Goal: Information Seeking & Learning: Learn about a topic

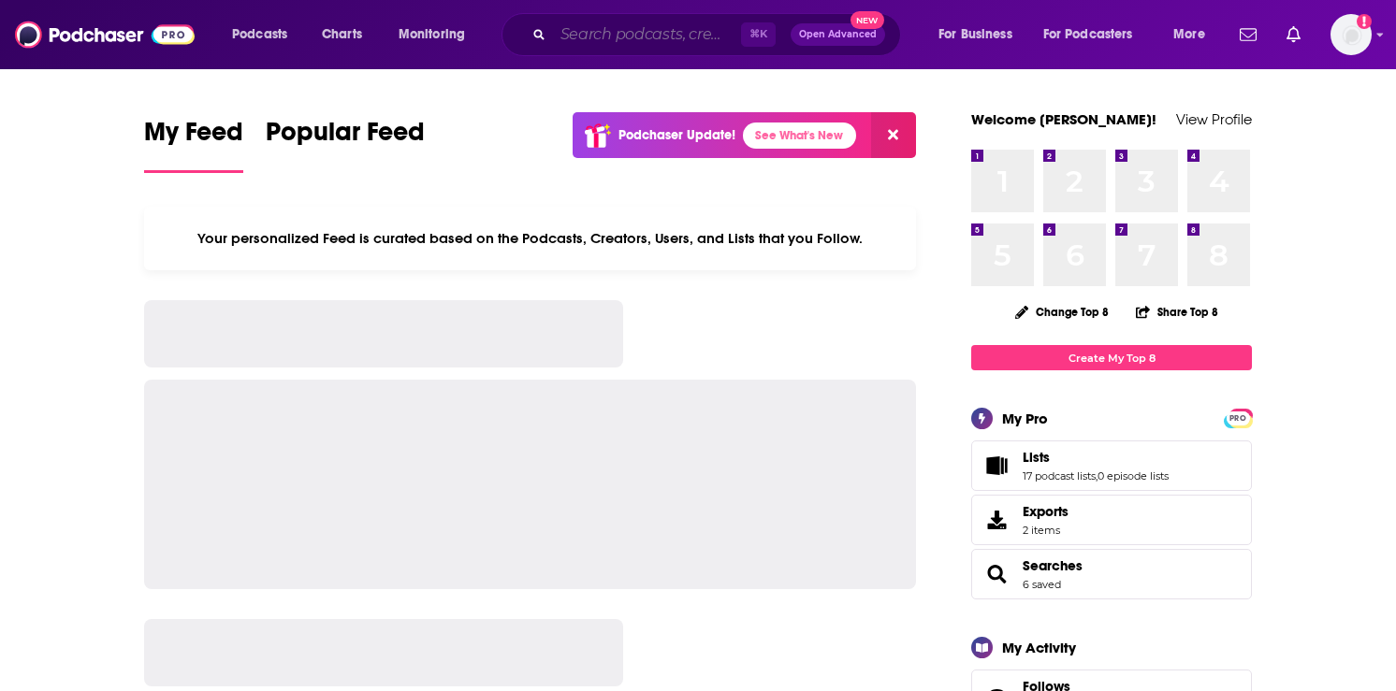
click at [590, 38] on input "Search podcasts, credits, & more..." at bounding box center [647, 35] width 188 height 30
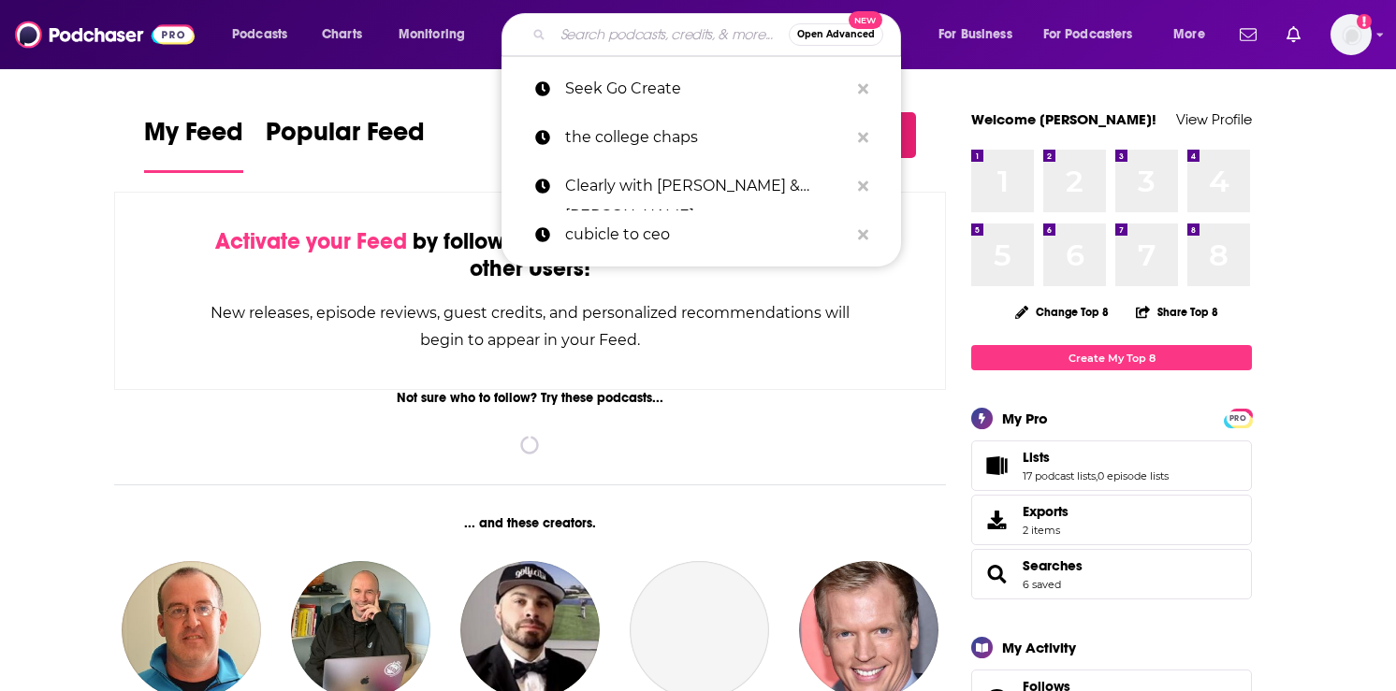
type input "h"
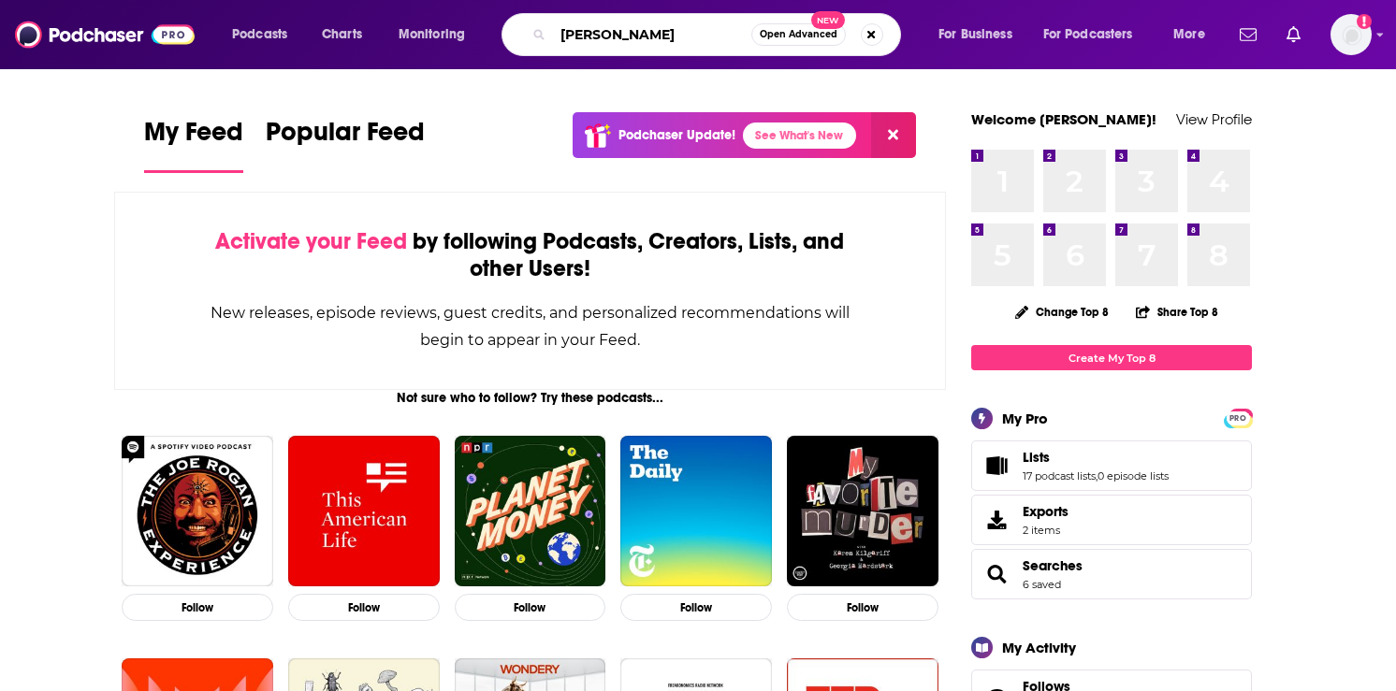
type input "[PERSON_NAME]"
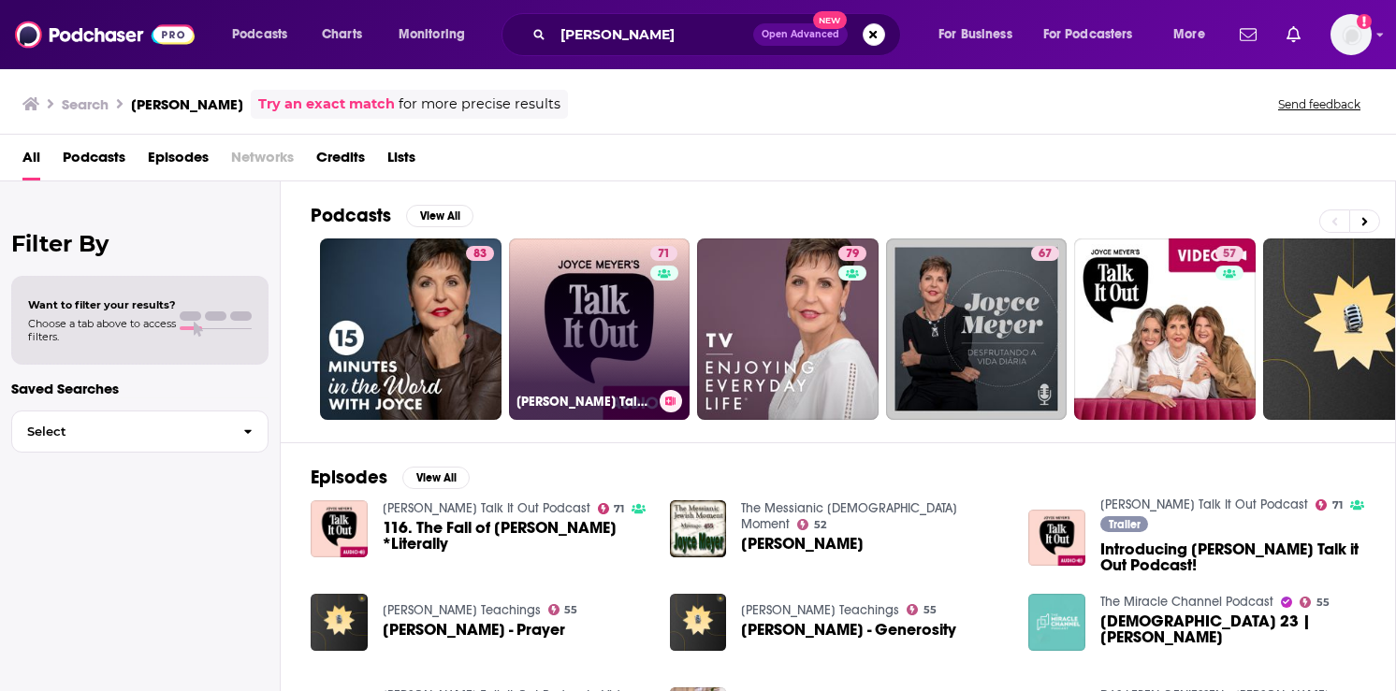
click at [596, 333] on link "71 [PERSON_NAME] Talk It Out Podcast" at bounding box center [600, 330] width 182 height 182
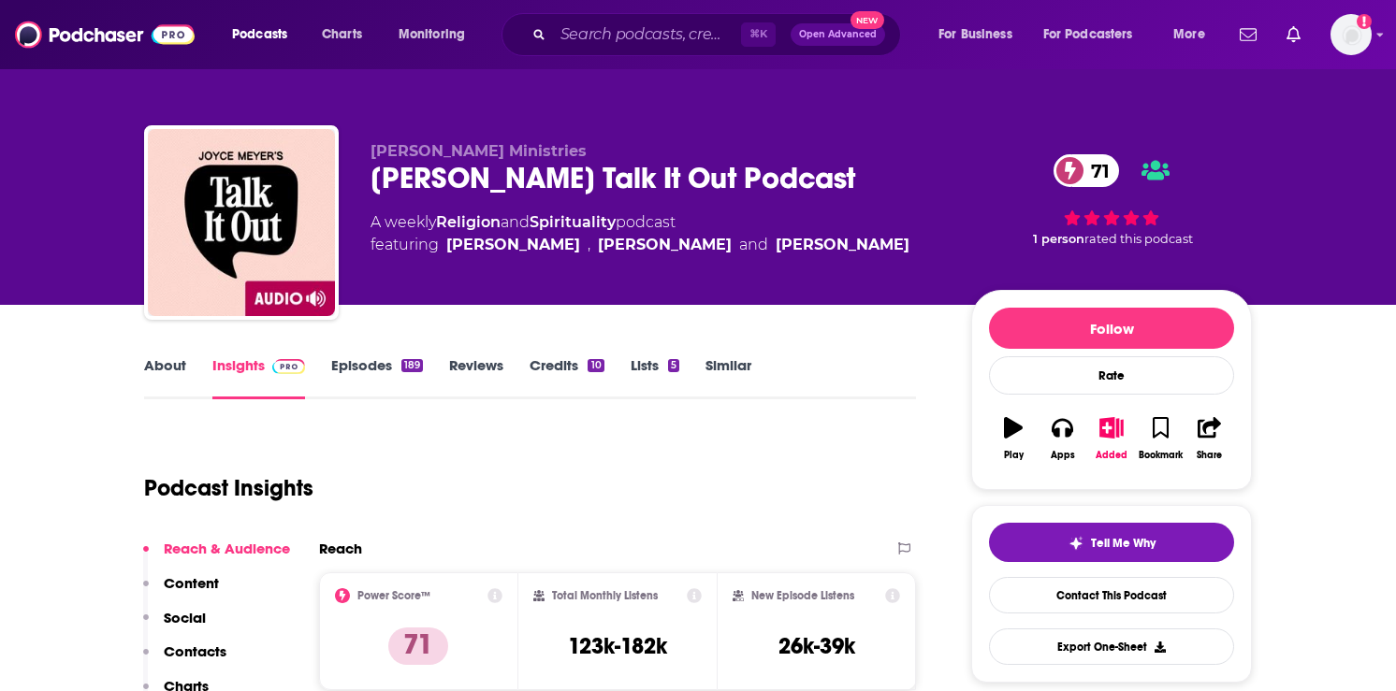
click at [362, 370] on link "Episodes 189" at bounding box center [377, 377] width 92 height 43
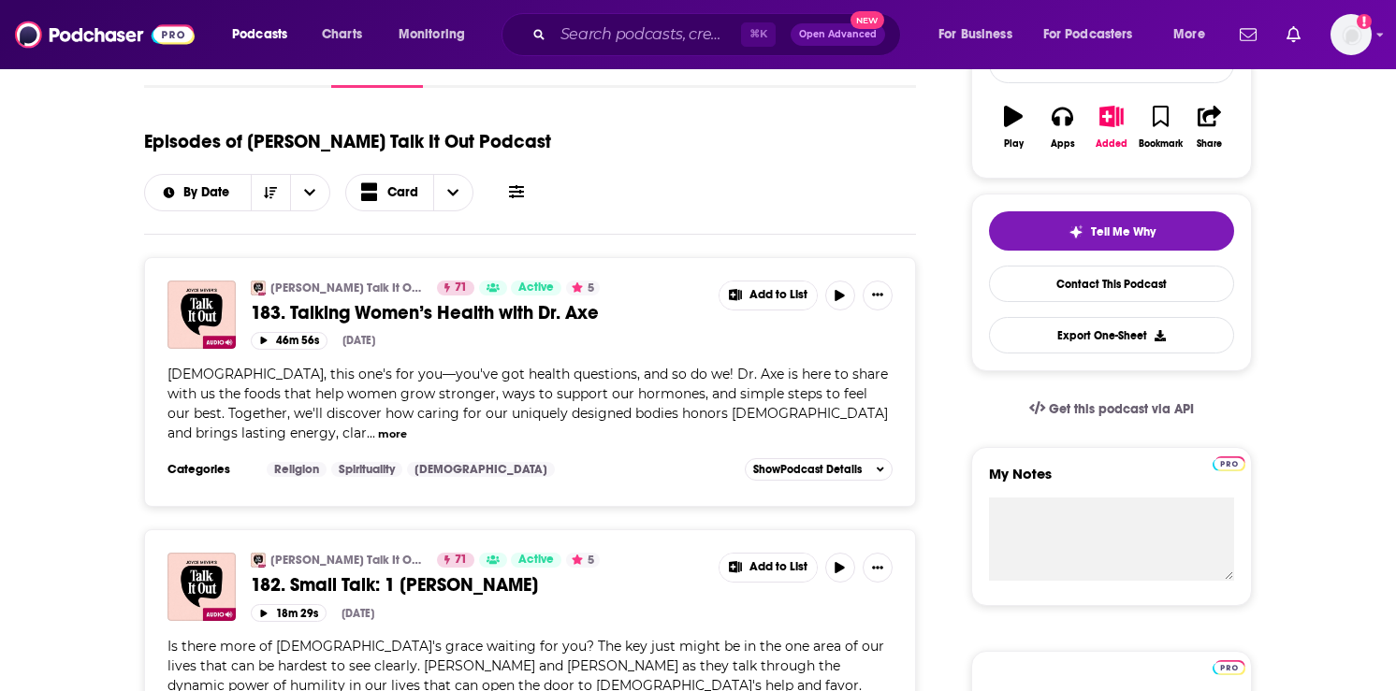
scroll to position [308, 0]
